Goal: Task Accomplishment & Management: Complete application form

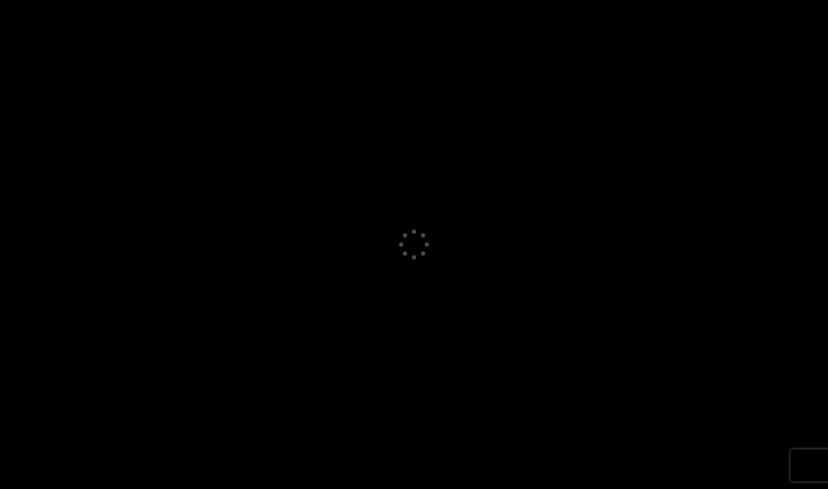
select select "GB"
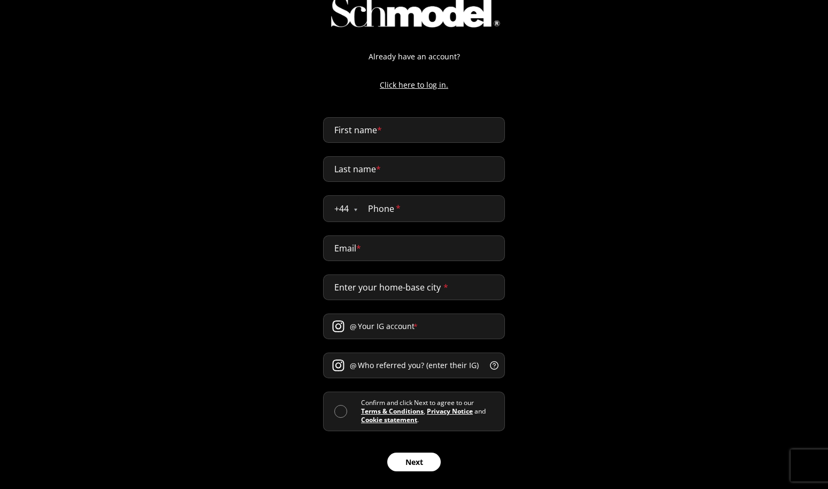
scroll to position [48, 0]
type input "gen"
type input "test"
select select "US"
click at [383, 211] on input "tel" at bounding box center [429, 209] width 152 height 26
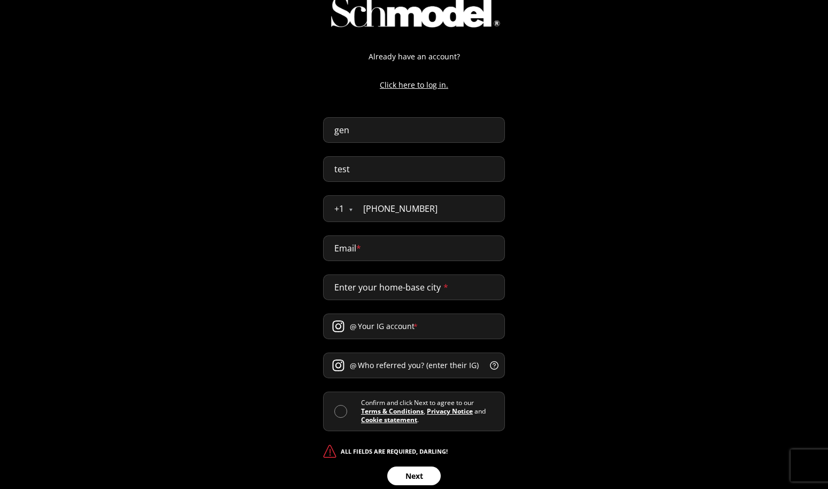
type input "[PHONE_NUMBER]"
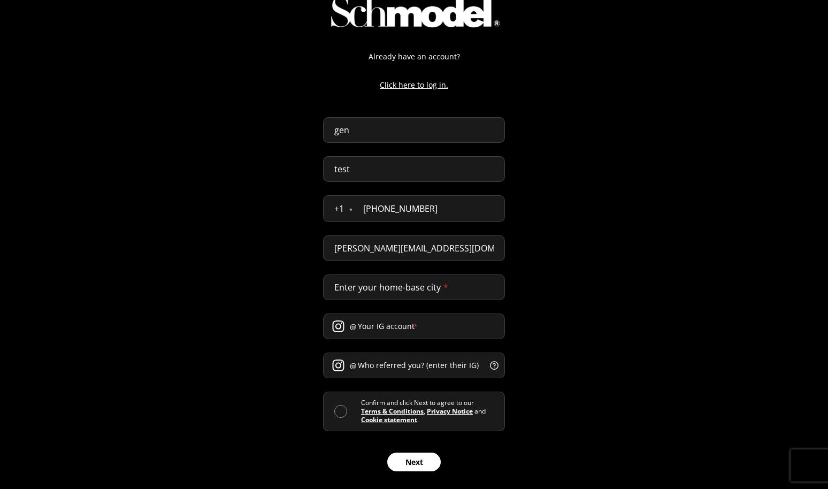
type input "[PERSON_NAME][EMAIL_ADDRESS][DOMAIN_NAME]"
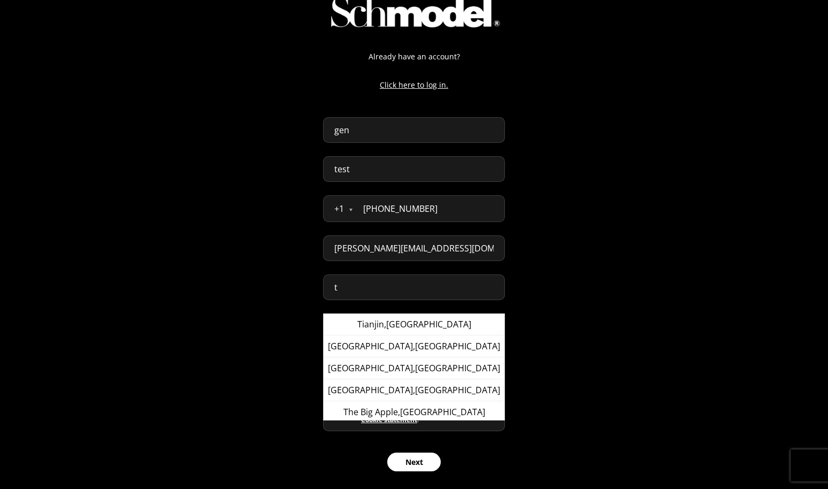
type input "[GEOGRAPHIC_DATA], [GEOGRAPHIC_DATA]"
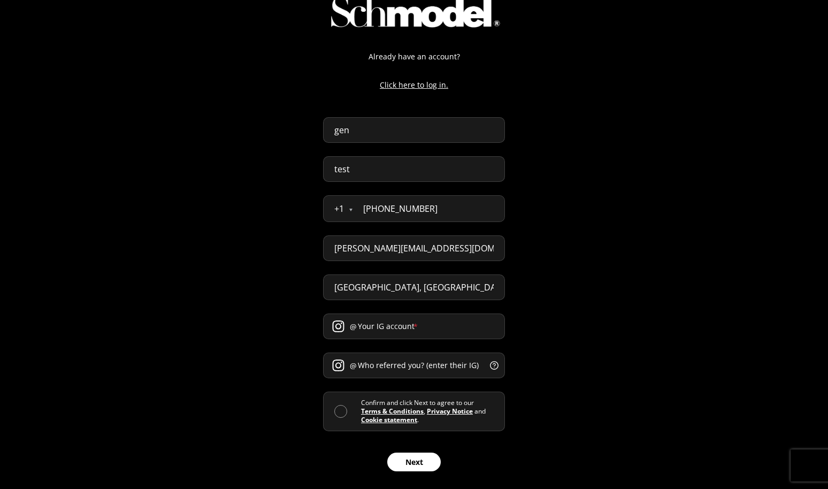
click at [397, 329] on input "Your IG account *" at bounding box center [414, 327] width 182 height 26
type input "[PERSON_NAME]"
click at [406, 364] on input "Who referred you? (enter their IG) *" at bounding box center [414, 366] width 182 height 26
type input "[US_STATE]"
click at [335, 410] on span at bounding box center [340, 411] width 13 height 13
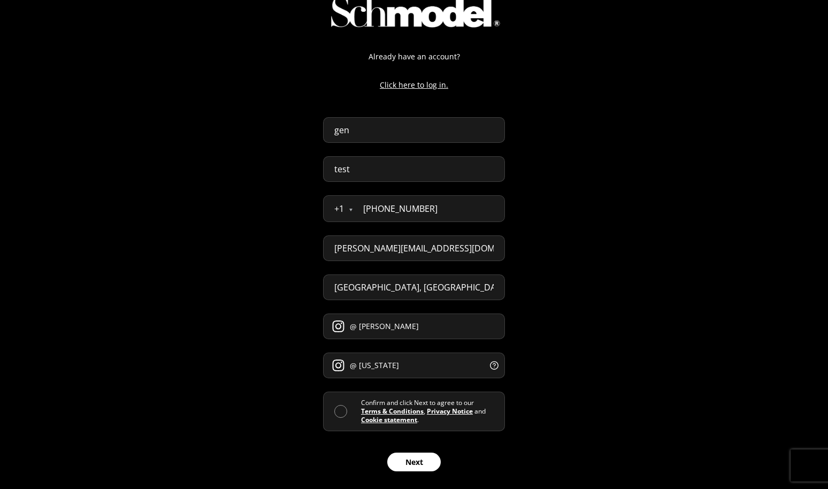
click at [361, 412] on input "checkbox" at bounding box center [361, 412] width 0 height 0
click at [402, 456] on button "Next" at bounding box center [414, 462] width 54 height 19
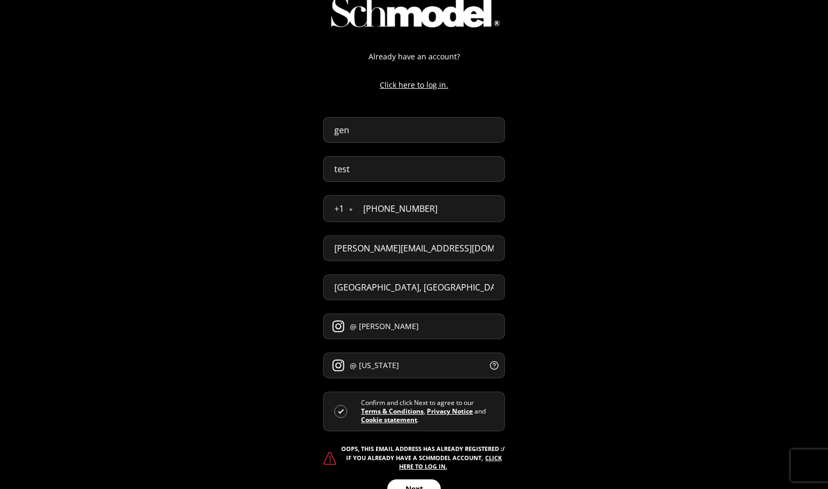
click at [378, 252] on input "[PERSON_NAME][EMAIL_ADDRESS][DOMAIN_NAME]" at bounding box center [414, 248] width 182 height 26
type input "[PERSON_NAME][EMAIL_ADDRESS][DOMAIN_NAME]"
drag, startPoint x: 356, startPoint y: 131, endPoint x: 183, endPoint y: 121, distance: 174.2
click at [183, 121] on div "Already have an account? Click here to log in. gen test + 1 [GEOGRAPHIC_DATA] […" at bounding box center [414, 220] width 828 height 537
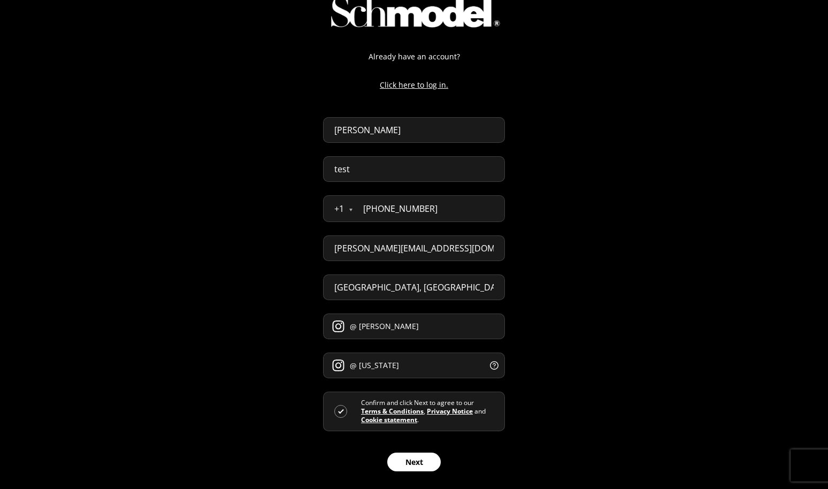
type input "[PERSON_NAME]"
click at [419, 471] on button "Next" at bounding box center [414, 462] width 54 height 19
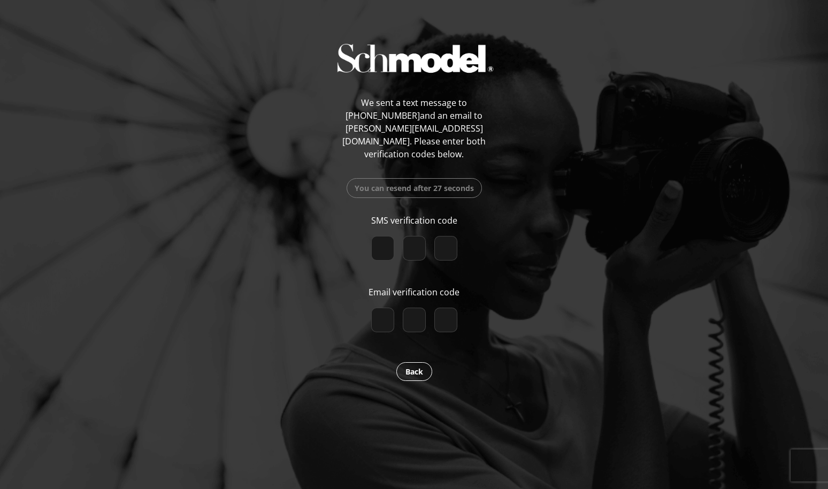
type input "3"
type input "7"
checkbox input "true"
type input "7"
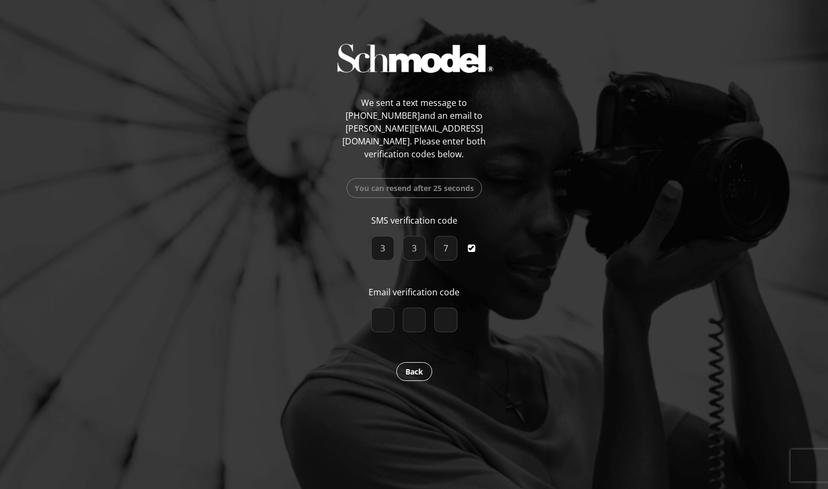
click at [370, 308] on div at bounding box center [414, 322] width 95 height 29
click at [378, 308] on input "number" at bounding box center [382, 320] width 23 height 25
type input "2"
type input "1"
type input "4"
